Goal: Find specific page/section: Find specific page/section

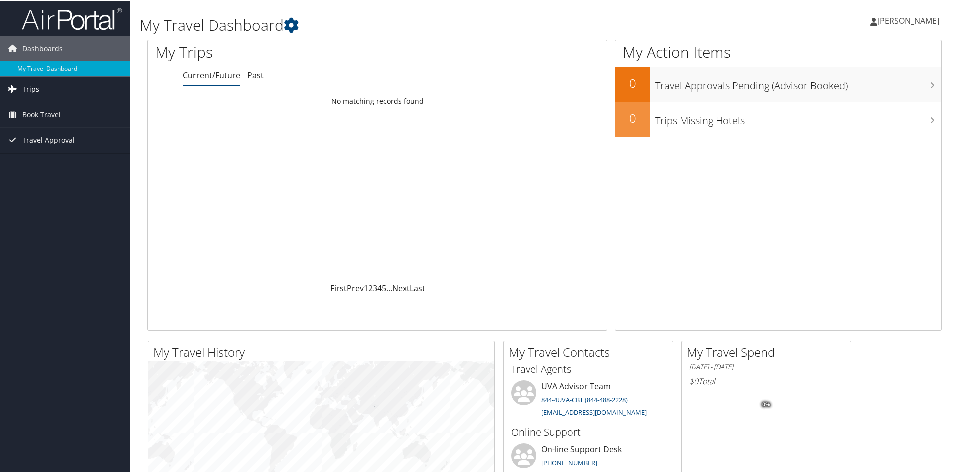
click at [23, 89] on span "Trips" at bounding box center [30, 88] width 17 height 25
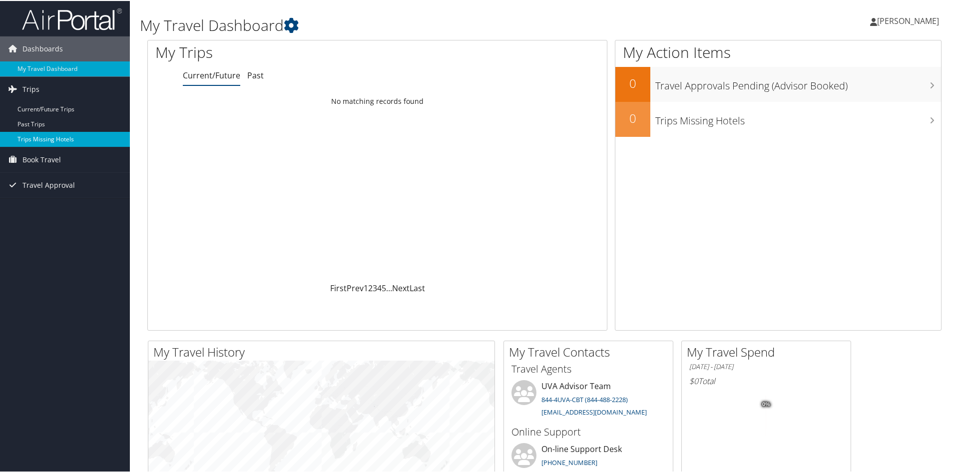
click at [40, 134] on link "Trips Missing Hotels" at bounding box center [65, 138] width 130 height 15
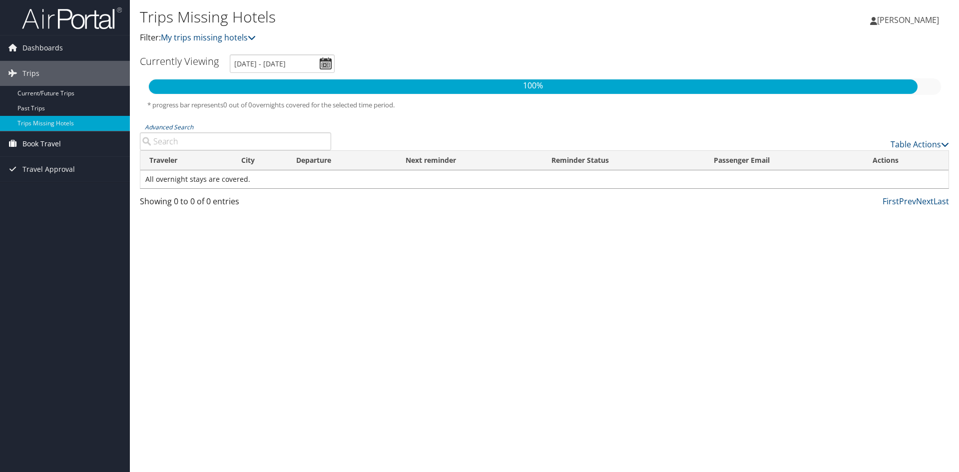
click at [13, 142] on icon at bounding box center [12, 143] width 15 height 15
click at [38, 196] on link "Book/Manage Online Trips" at bounding box center [65, 193] width 130 height 15
